Goal: Task Accomplishment & Management: Use online tool/utility

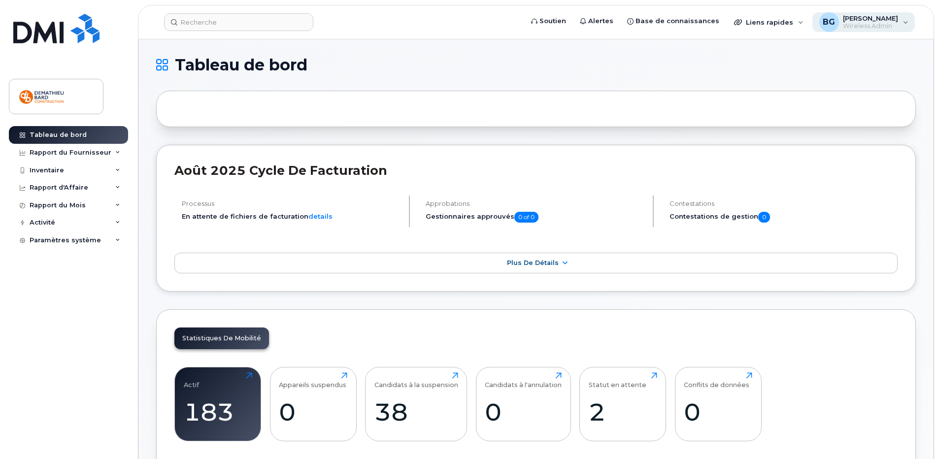
click at [855, 20] on span "[PERSON_NAME]" at bounding box center [870, 18] width 55 height 8
click at [80, 237] on div "Paramètres système" at bounding box center [65, 240] width 71 height 8
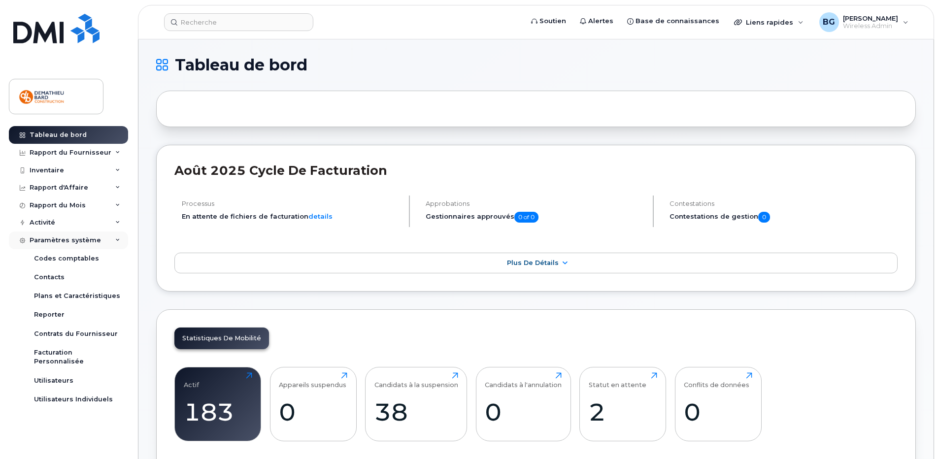
click at [61, 237] on div "Paramètres système" at bounding box center [65, 240] width 71 height 8
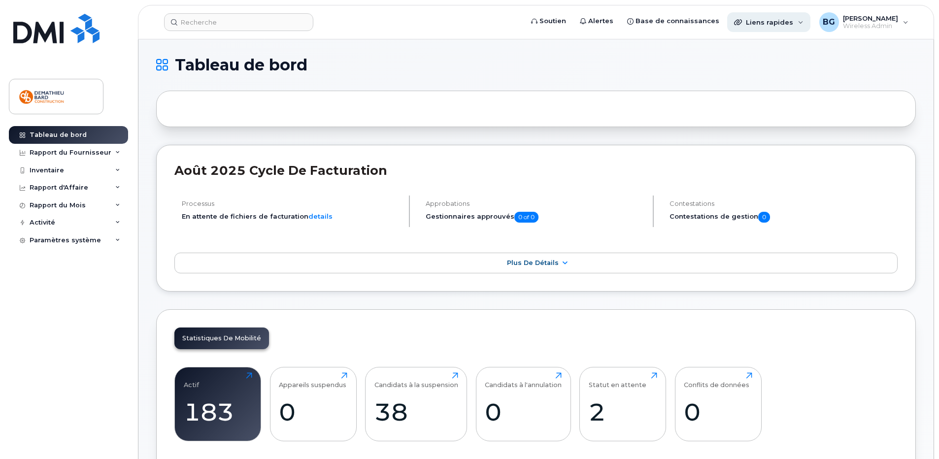
click at [803, 25] on div "Liens rapides" at bounding box center [768, 22] width 83 height 20
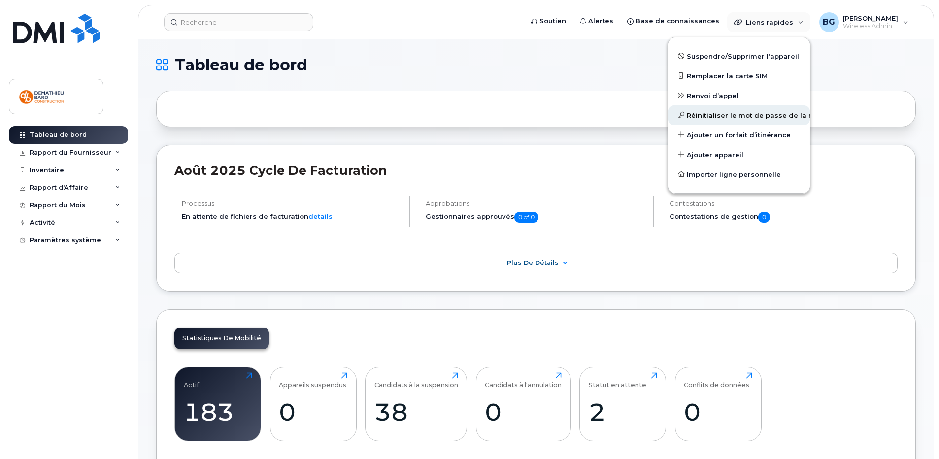
click at [777, 116] on span "Réinitialiser le mot de passe de la messagerie vocale" at bounding box center [781, 116] width 189 height 10
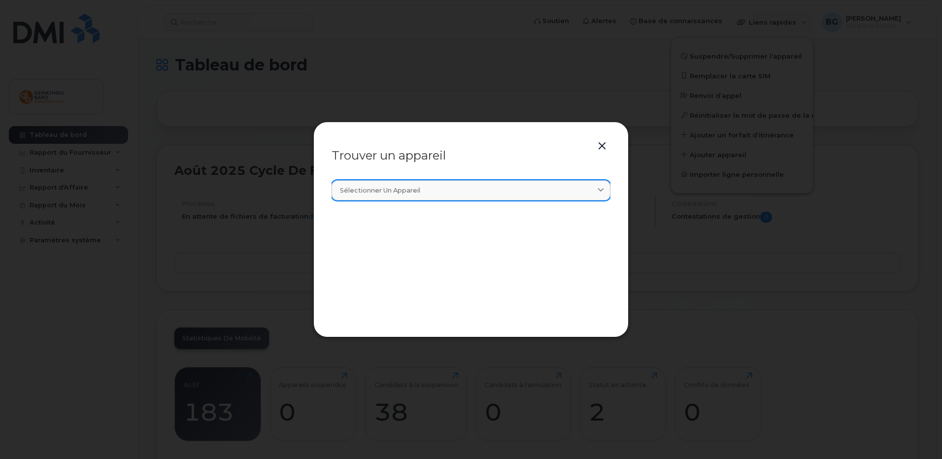
click at [517, 187] on div "Sélectionner un appareil" at bounding box center [471, 190] width 262 height 9
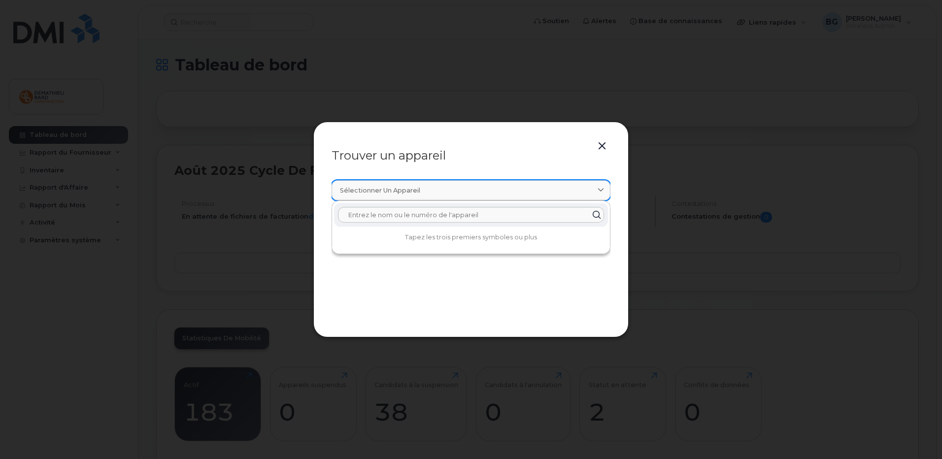
click at [517, 187] on div "Sélectionner un appareil" at bounding box center [471, 190] width 262 height 9
click at [601, 147] on button "button" at bounding box center [602, 146] width 15 height 14
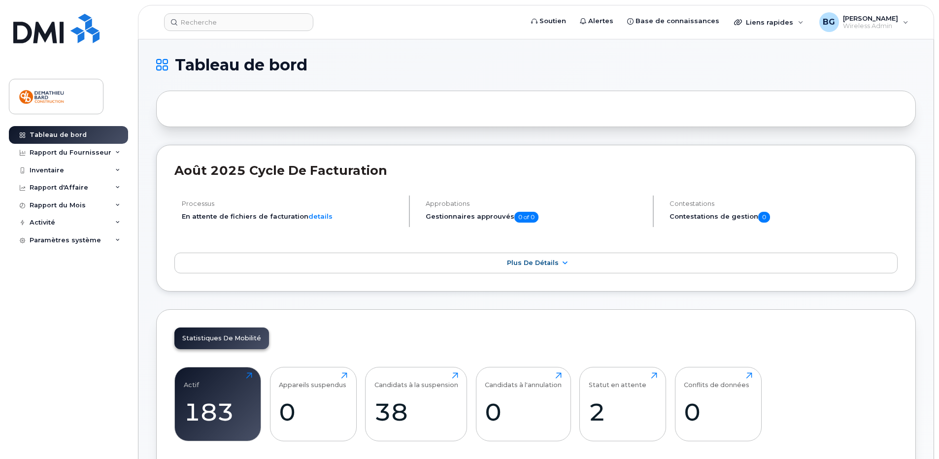
click at [570, 61] on h1 "Tableau de bord" at bounding box center [533, 65] width 755 height 16
click at [117, 154] on icon at bounding box center [117, 152] width 5 height 5
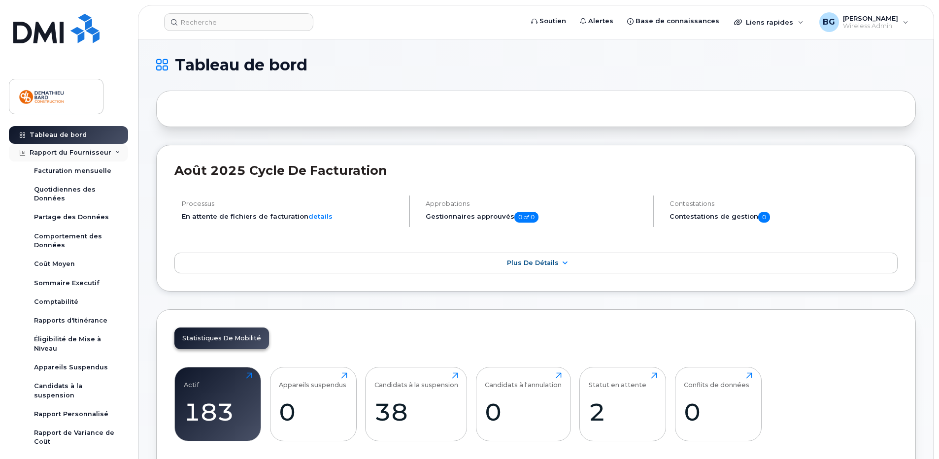
click at [117, 154] on div "Rapport du Fournisseur" at bounding box center [68, 153] width 119 height 18
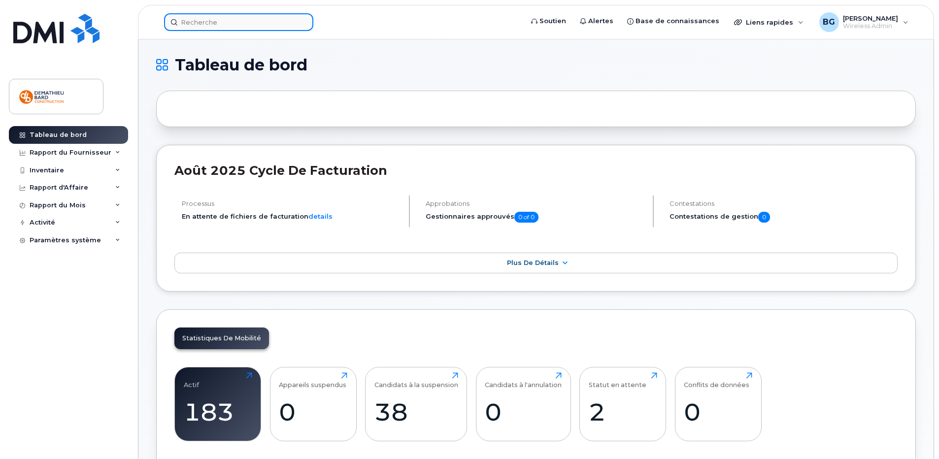
click at [255, 26] on input at bounding box center [238, 22] width 149 height 18
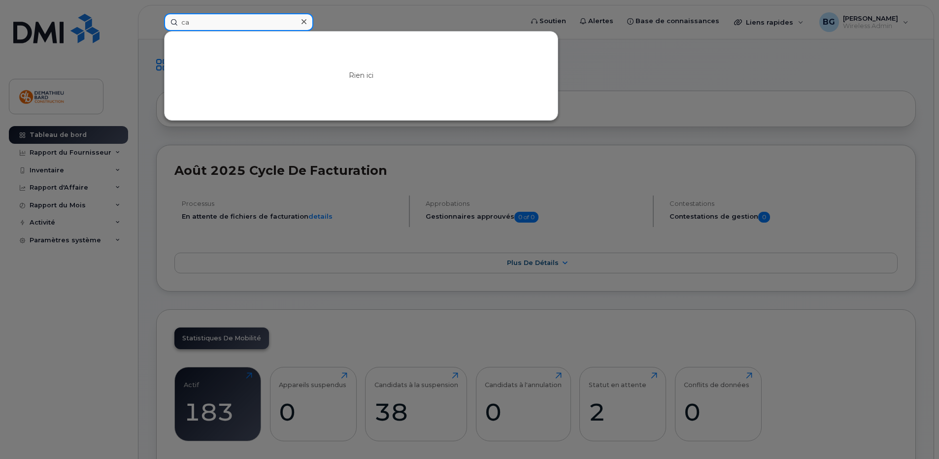
type input "c"
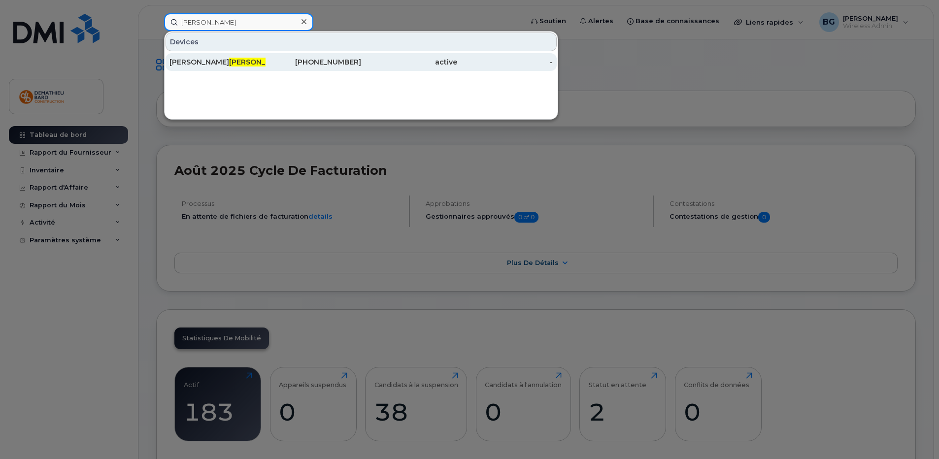
type input "[PERSON_NAME]"
click at [229, 60] on span "[PERSON_NAME]" at bounding box center [259, 62] width 60 height 9
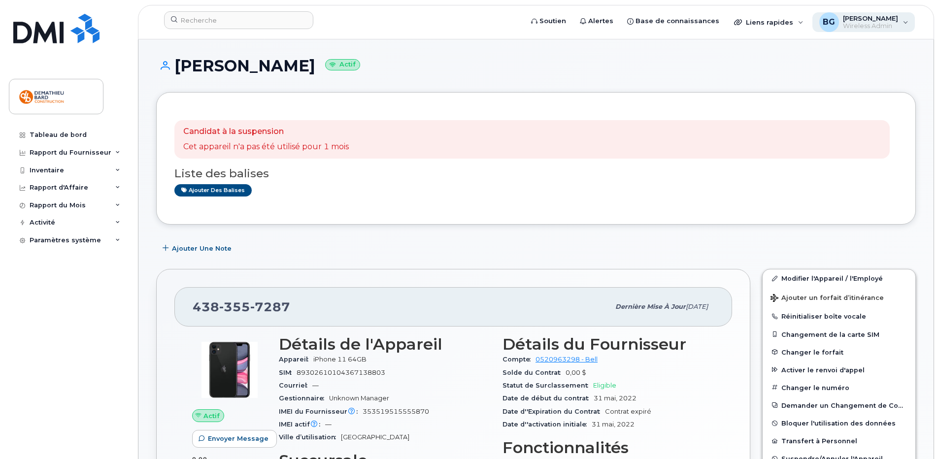
click at [873, 17] on span "[PERSON_NAME]" at bounding box center [870, 18] width 55 height 8
click at [872, 16] on span "[PERSON_NAME]" at bounding box center [870, 18] width 55 height 8
click at [806, 25] on div "Liens rapides" at bounding box center [768, 22] width 83 height 20
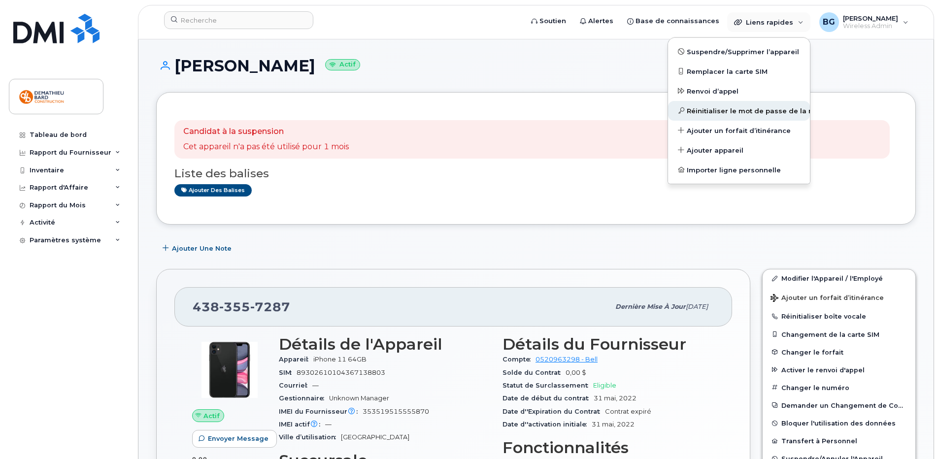
click at [710, 112] on span "Réinitialiser le mot de passe de la messagerie vocale" at bounding box center [781, 111] width 189 height 10
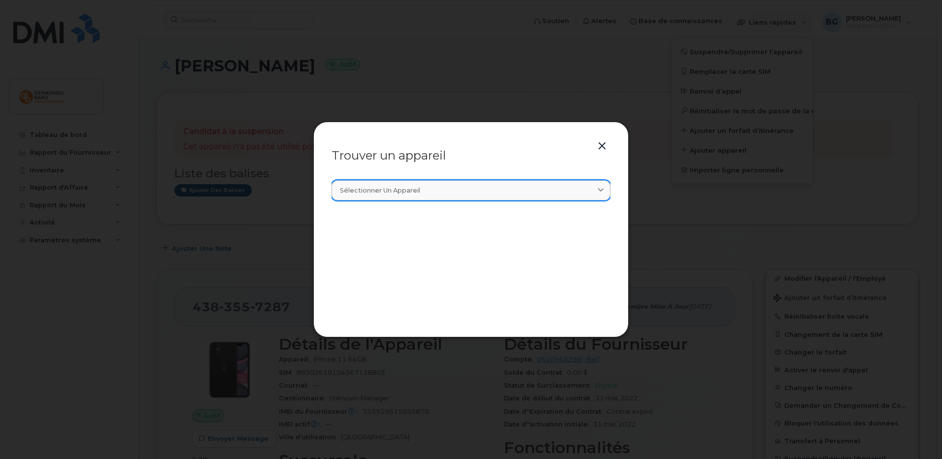
click at [489, 190] on div "Sélectionner un appareil" at bounding box center [471, 190] width 262 height 9
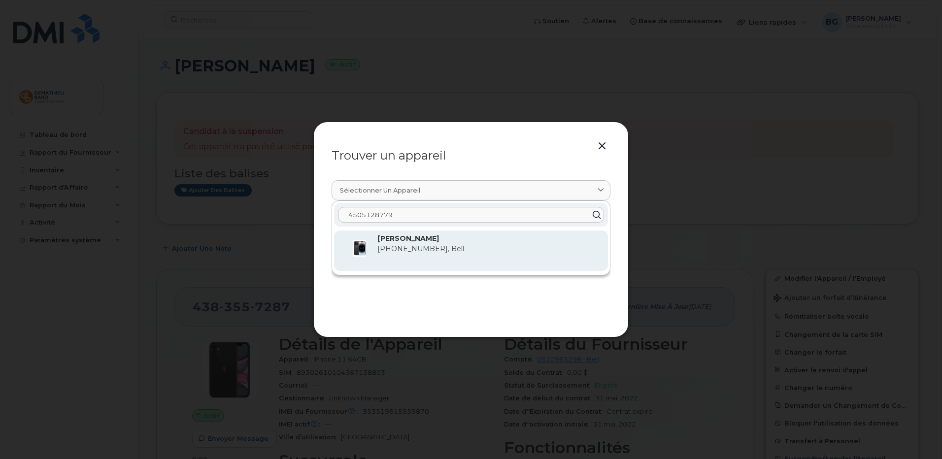
type input "4505128779"
click at [421, 244] on div "[PERSON_NAME] [PHONE_NUMBER], Bell" at bounding box center [488, 251] width 223 height 34
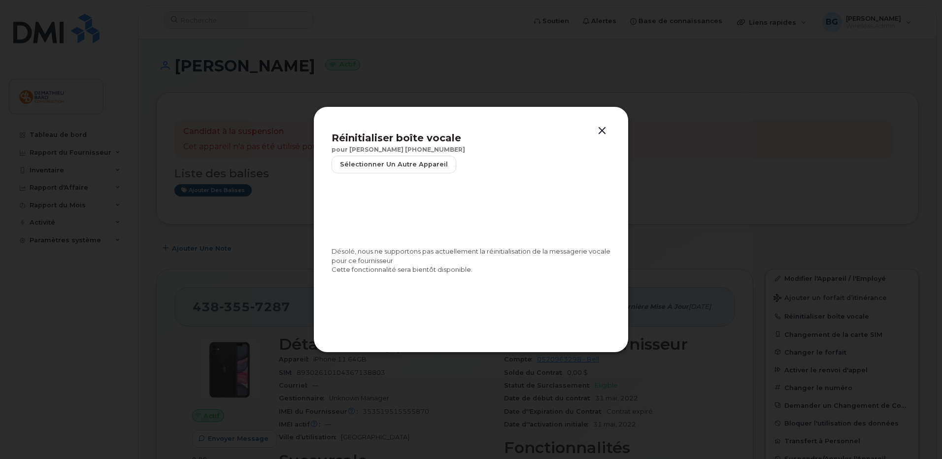
click at [603, 133] on button "button" at bounding box center [602, 131] width 15 height 14
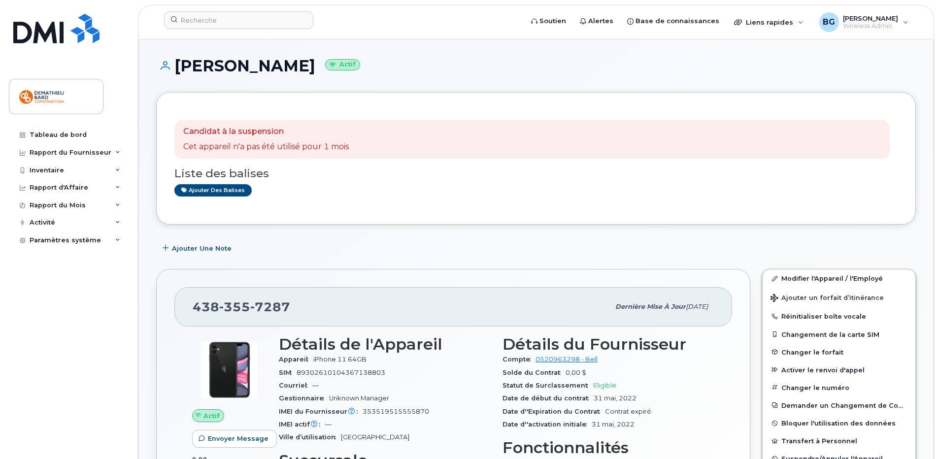
click at [514, 73] on h1 "[PERSON_NAME] Actif" at bounding box center [536, 65] width 760 height 17
click at [466, 65] on h1 "Cristian Cabrera Actif" at bounding box center [536, 65] width 760 height 17
click at [851, 23] on span "Wireless Admin" at bounding box center [870, 26] width 55 height 8
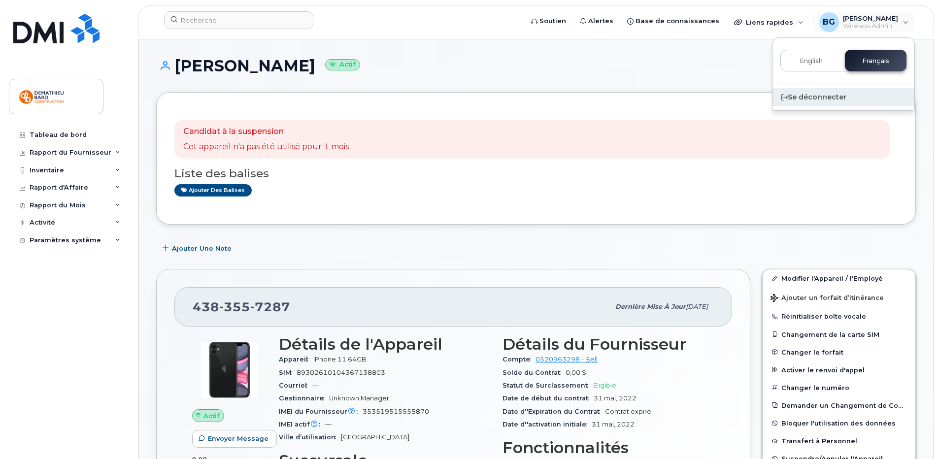
click at [800, 95] on div "Se déconnecter" at bounding box center [843, 97] width 142 height 18
